Goal: Information Seeking & Learning: Learn about a topic

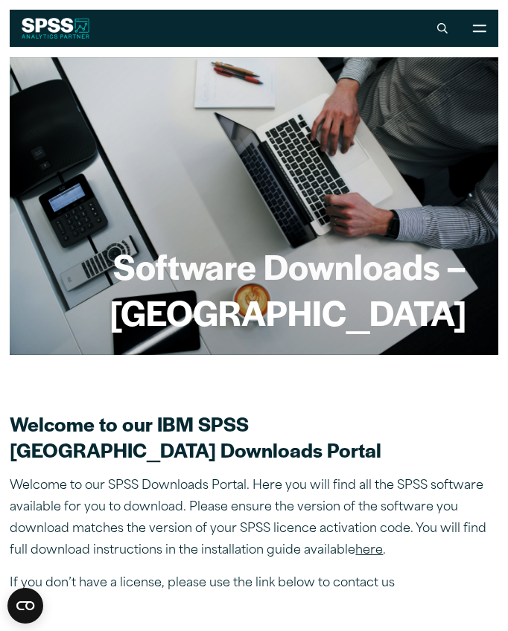
click at [475, 35] on button "Open Site Menu" at bounding box center [479, 28] width 37 height 37
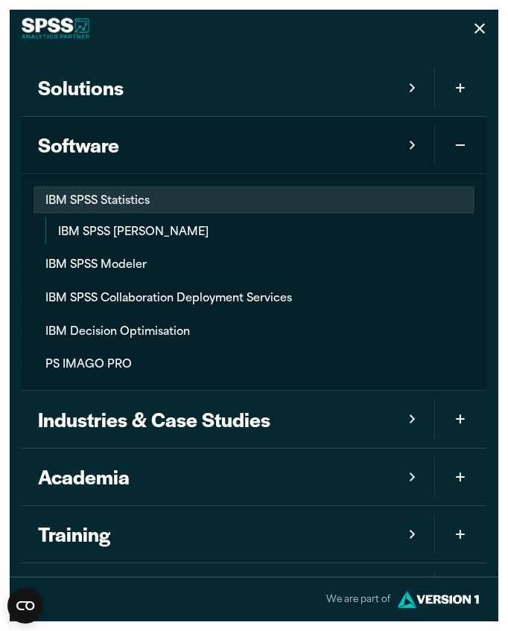
click at [135, 203] on link "IBM SPSS Statistics" at bounding box center [254, 200] width 440 height 28
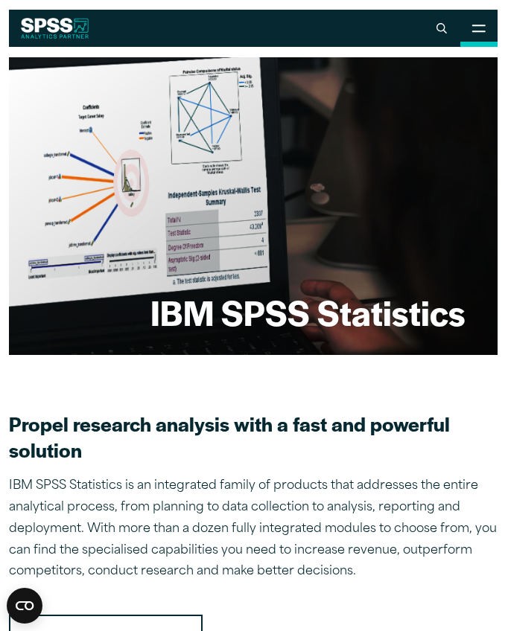
click at [487, 28] on button "Open Site Menu" at bounding box center [479, 28] width 37 height 37
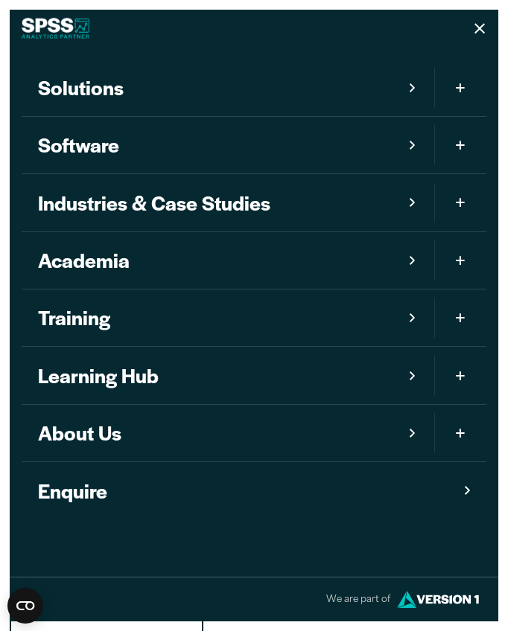
click at [474, 151] on button "Toggle Sub Menu" at bounding box center [460, 145] width 52 height 57
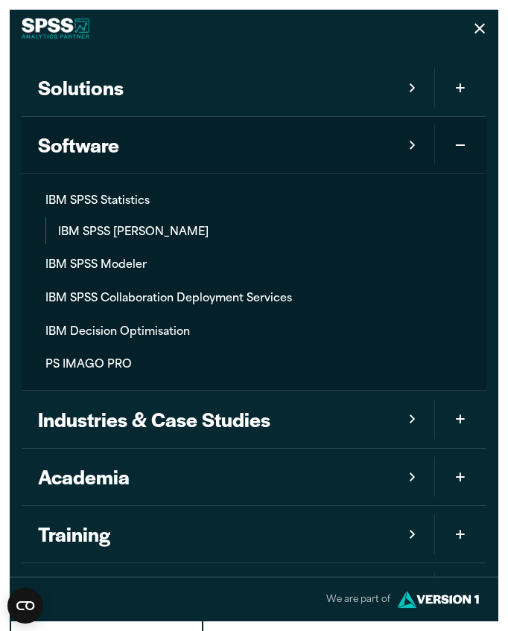
click at [418, 148] on link "Software" at bounding box center [228, 145] width 412 height 57
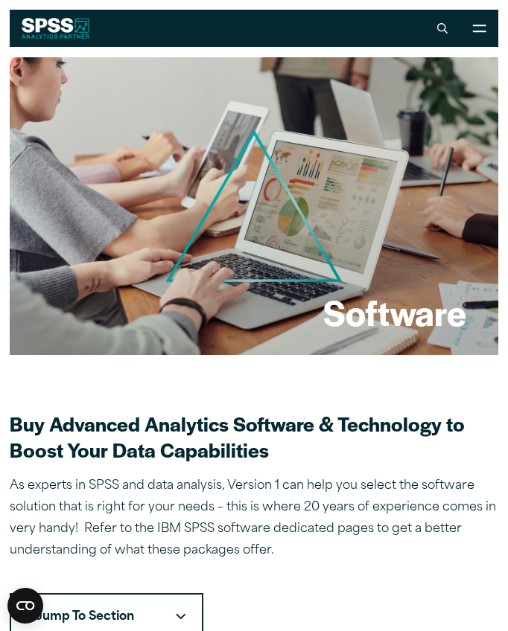
click at [476, 28] on icon at bounding box center [479, 29] width 14 height 8
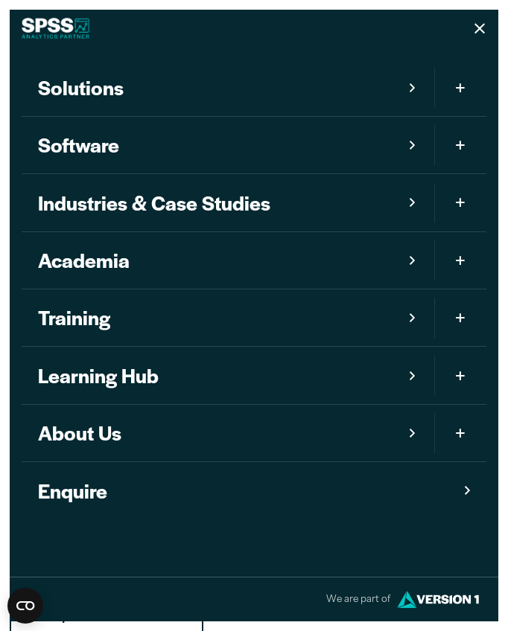
click at [475, 148] on button "Toggle Sub Menu" at bounding box center [460, 145] width 52 height 57
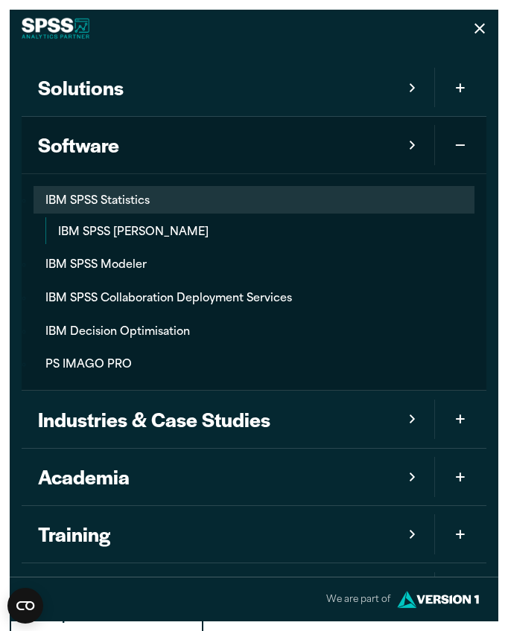
click at [220, 205] on link "IBM SPSS Statistics" at bounding box center [254, 200] width 440 height 28
click at [127, 211] on link "IBM SPSS Statistics" at bounding box center [254, 200] width 440 height 28
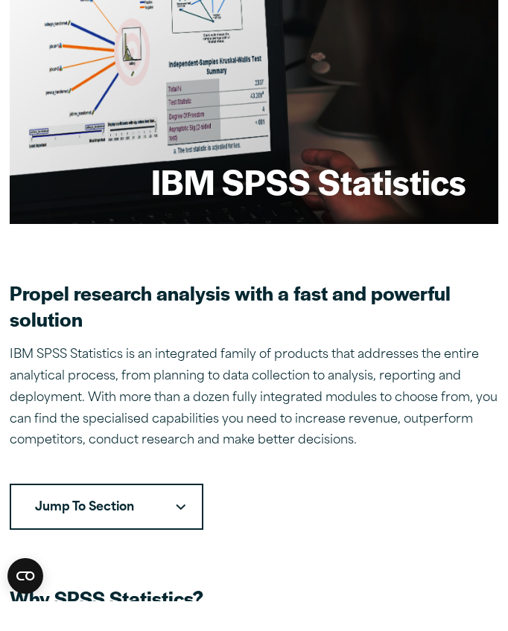
scroll to position [457, 0]
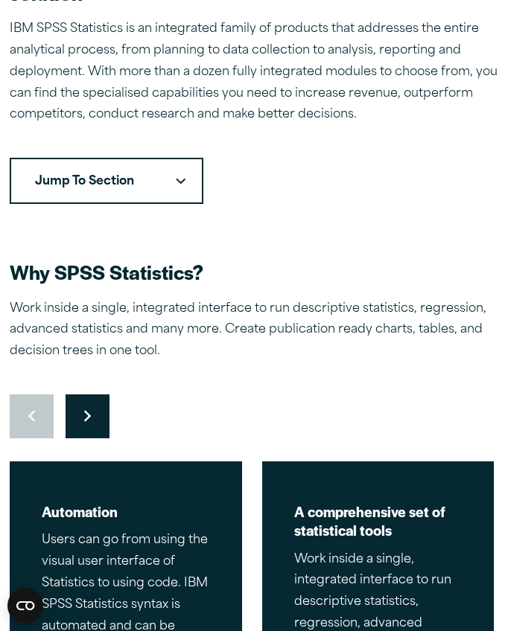
click at [124, 158] on button "Jump To Section" at bounding box center [107, 181] width 194 height 46
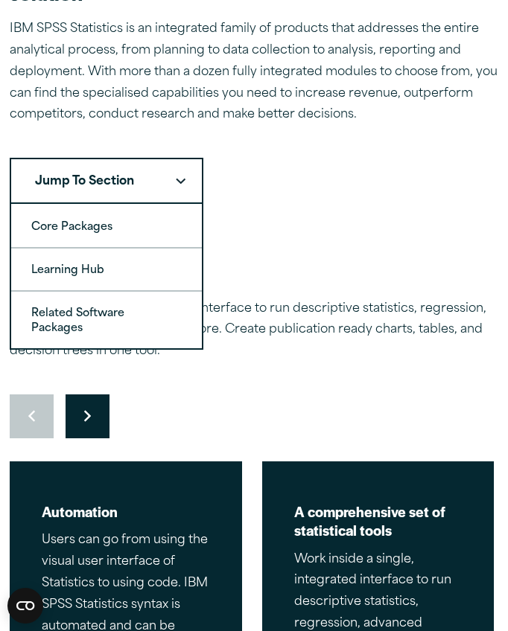
click at [310, 203] on div "Jump To Section Core Packages Learning Hub Related Software Packages" at bounding box center [254, 181] width 488 height 46
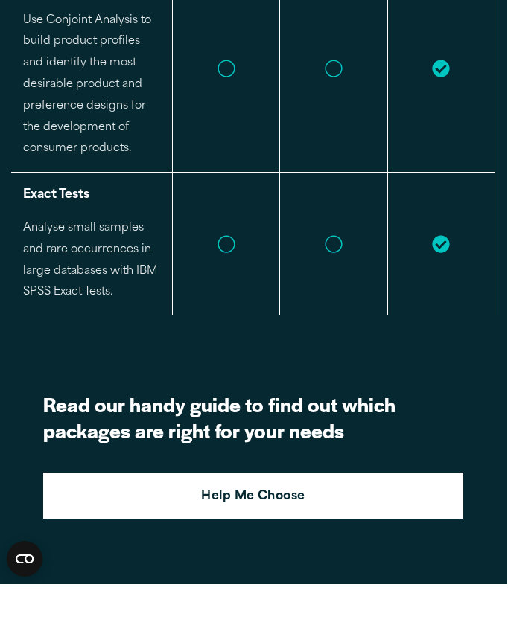
scroll to position [5334, 0]
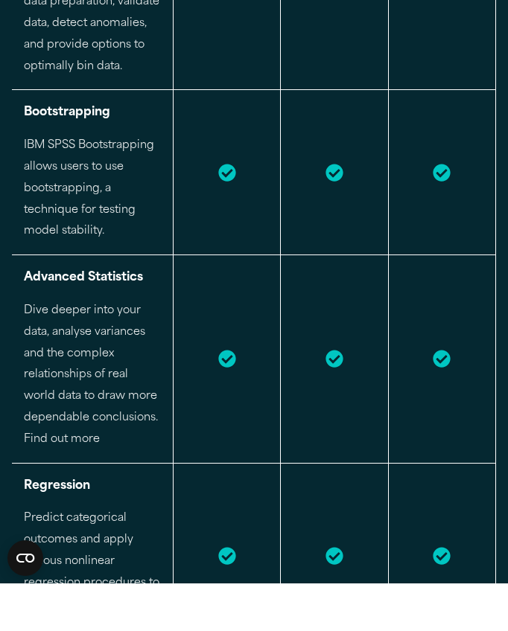
scroll to position [2834, 0]
